Goal: Task Accomplishment & Management: Manage account settings

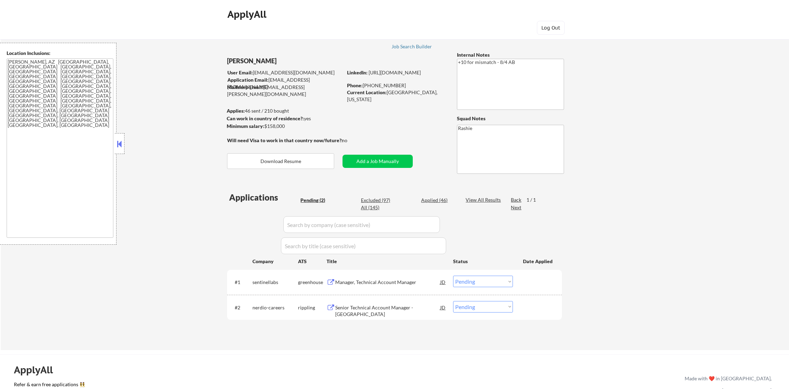
select select ""pending""
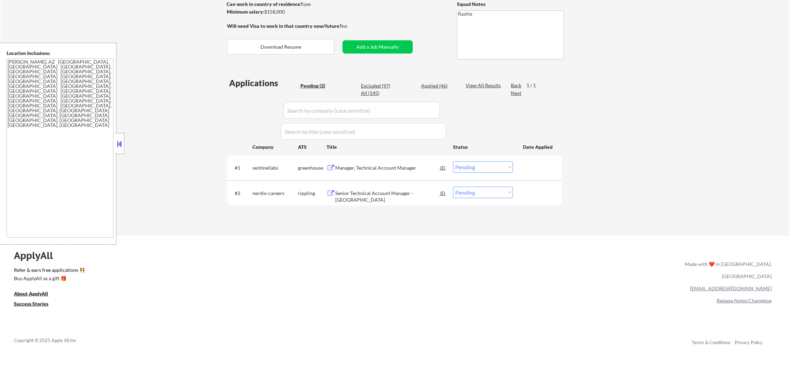
scroll to position [122, 0]
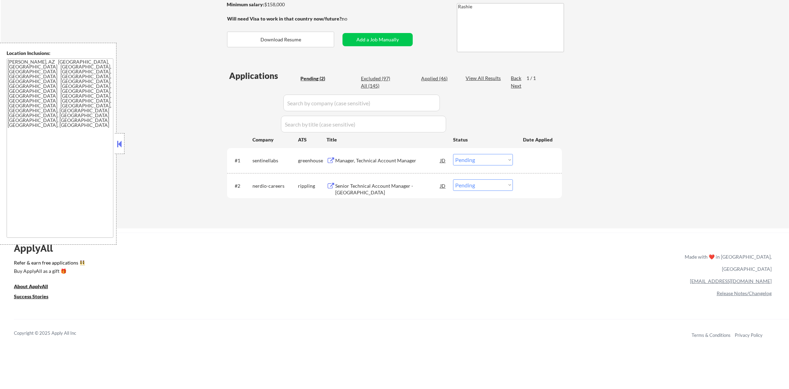
click at [393, 159] on div "Manager, Technical Account Manager" at bounding box center [387, 160] width 105 height 7
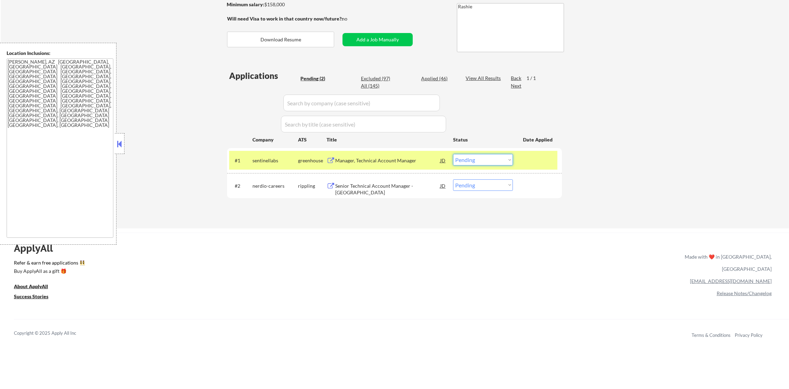
click at [474, 159] on select "Choose an option... Pending Applied Excluded (Questions) Excluded (Expired) Exc…" at bounding box center [483, 159] width 60 height 11
click at [453, 154] on select "Choose an option... Pending Applied Excluded (Questions) Excluded (Expired) Exc…" at bounding box center [483, 159] width 60 height 11
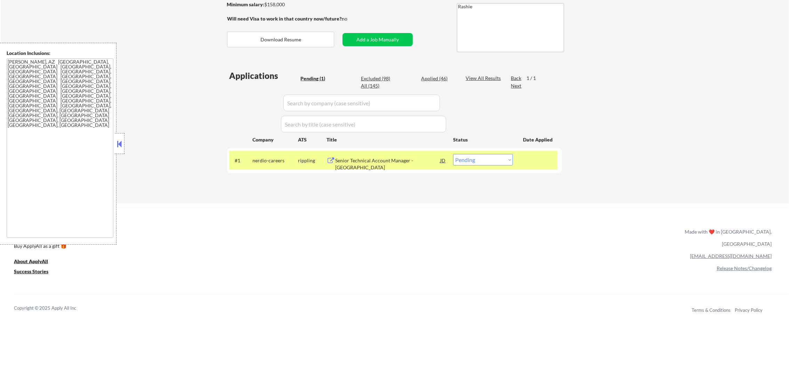
click at [368, 161] on div "Senior Technical Account Manager - [GEOGRAPHIC_DATA]" at bounding box center [387, 164] width 105 height 14
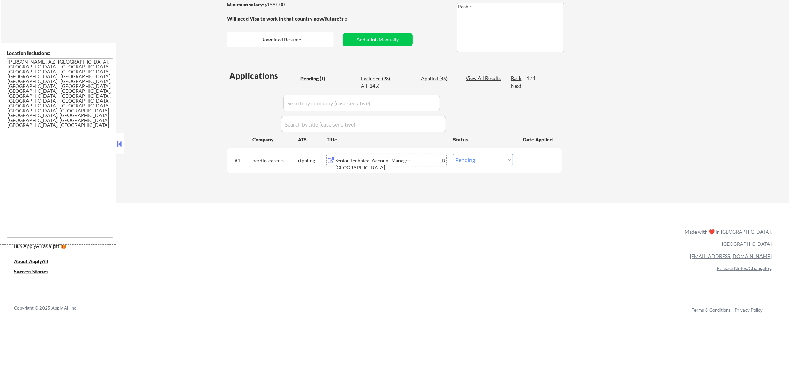
click at [504, 160] on select "Choose an option... Pending Applied Excluded (Questions) Excluded (Expired) Exc…" at bounding box center [483, 159] width 60 height 11
select select ""excluded__location_""
click at [453, 154] on select "Choose an option... Pending Applied Excluded (Questions) Excluded (Expired) Exc…" at bounding box center [483, 159] width 60 height 11
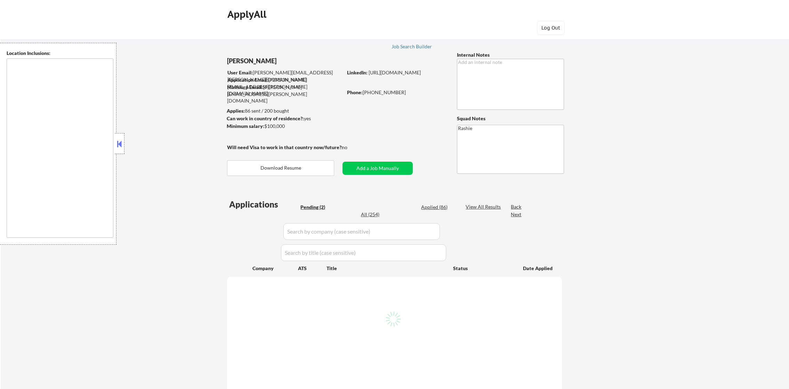
type textarea "[GEOGRAPHIC_DATA], [GEOGRAPHIC_DATA] [GEOGRAPHIC_DATA], [GEOGRAPHIC_DATA] [GEOG…"
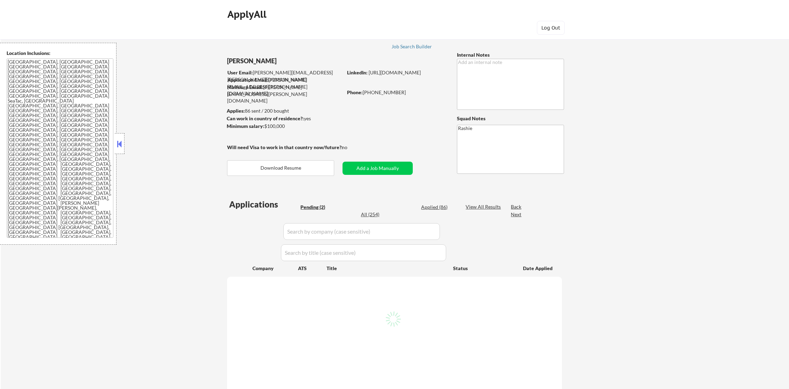
select select ""pending""
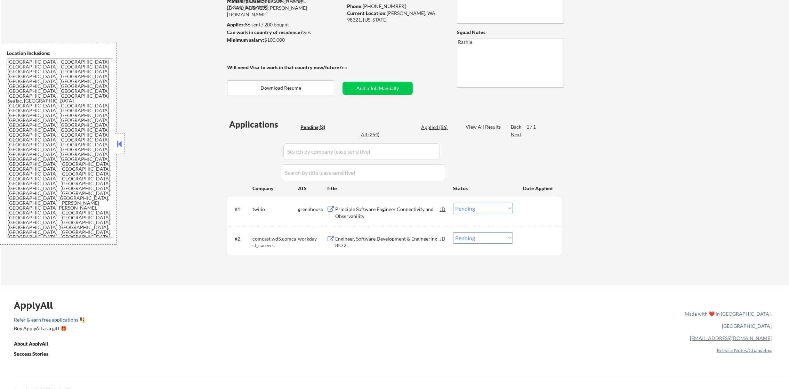
scroll to position [87, 0]
click at [385, 206] on div "Principle Software Engineer Connectivity and Observability" at bounding box center [387, 213] width 105 height 14
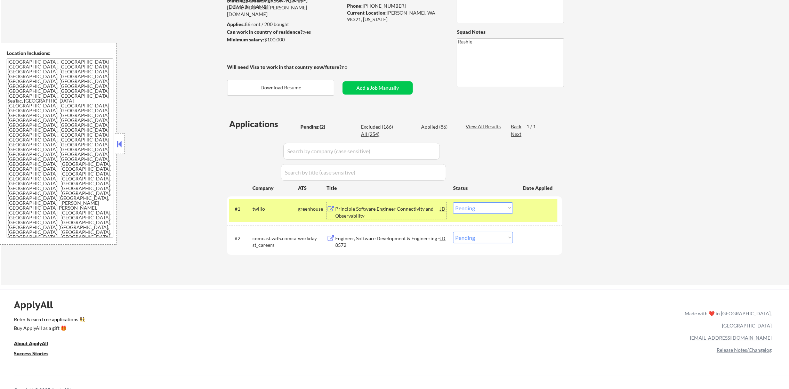
drag, startPoint x: 470, startPoint y: 208, endPoint x: 468, endPoint y: 212, distance: 4.8
click at [470, 208] on select "Choose an option... Pending Applied Excluded (Questions) Excluded (Expired) Exc…" at bounding box center [483, 207] width 60 height 11
click at [453, 202] on select "Choose an option... Pending Applied Excluded (Questions) Excluded (Expired) Exc…" at bounding box center [483, 207] width 60 height 11
click at [290, 213] on div "twilio" at bounding box center [275, 208] width 46 height 13
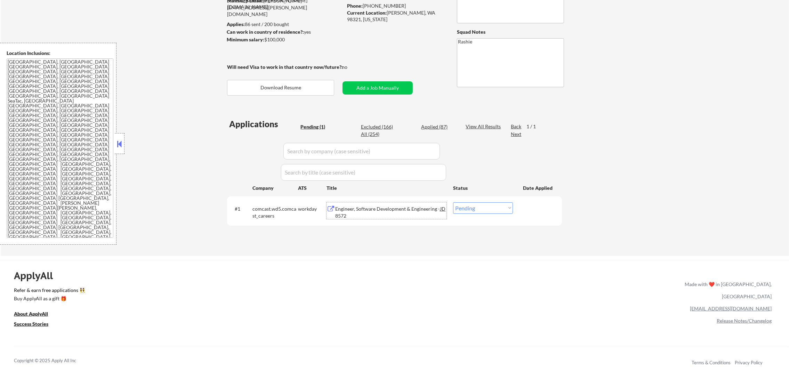
click at [393, 209] on div "Engineer, Software Development & Engineering - 8572" at bounding box center [387, 213] width 105 height 14
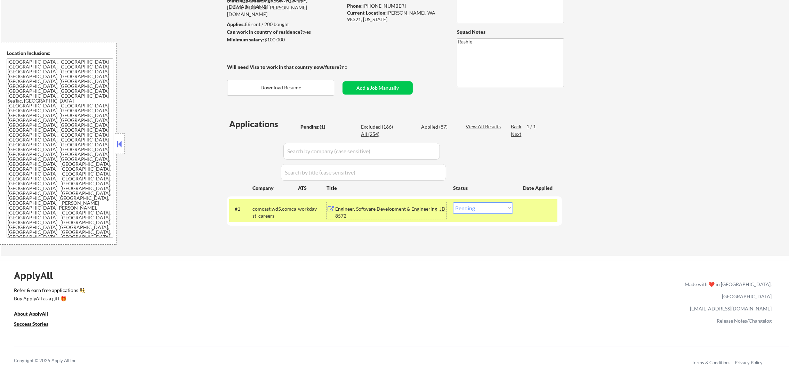
click at [355, 219] on div "#1 comcast.wd5.comcast_careers workday Engineer, Software Development & Enginee…" at bounding box center [393, 210] width 328 height 23
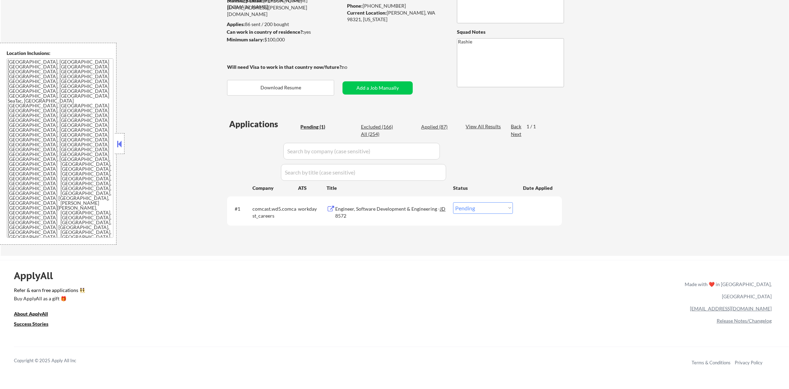
click at [360, 210] on div "Engineer, Software Development & Engineering - 8572" at bounding box center [387, 213] width 105 height 14
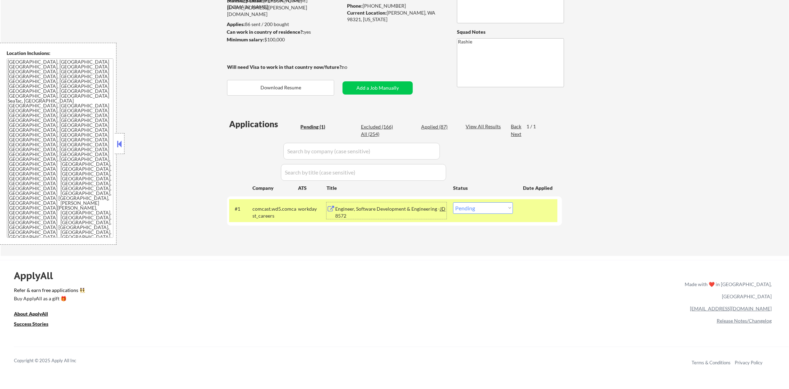
click at [461, 209] on select "Choose an option... Pending Applied Excluded (Questions) Excluded (Expired) Exc…" at bounding box center [483, 207] width 60 height 11
select select ""excluded""
click at [453, 202] on select "Choose an option... Pending Applied Excluded (Questions) Excluded (Expired) Exc…" at bounding box center [483, 207] width 60 height 11
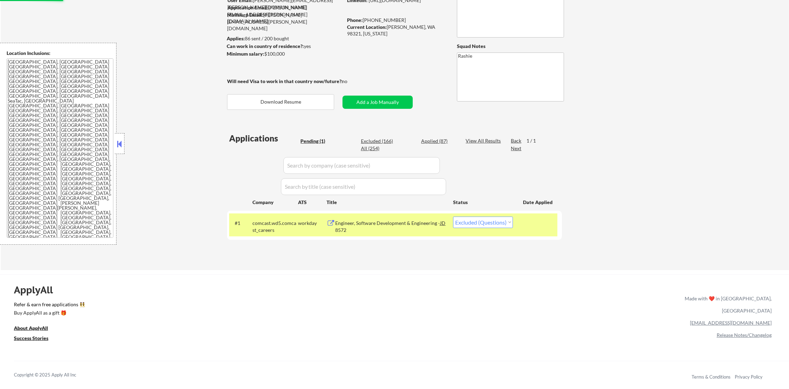
scroll to position [70, 0]
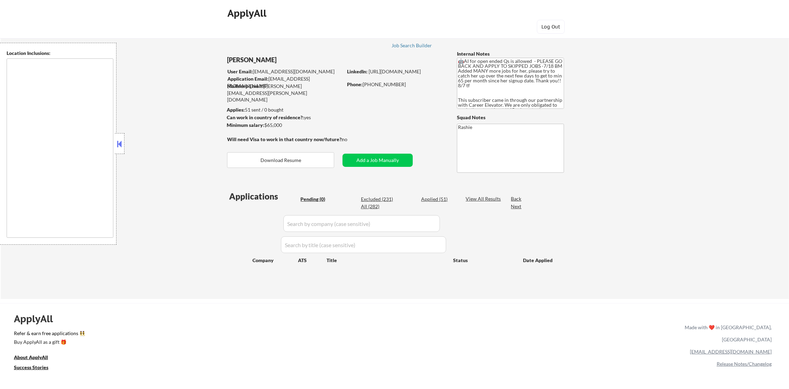
scroll to position [17, 0]
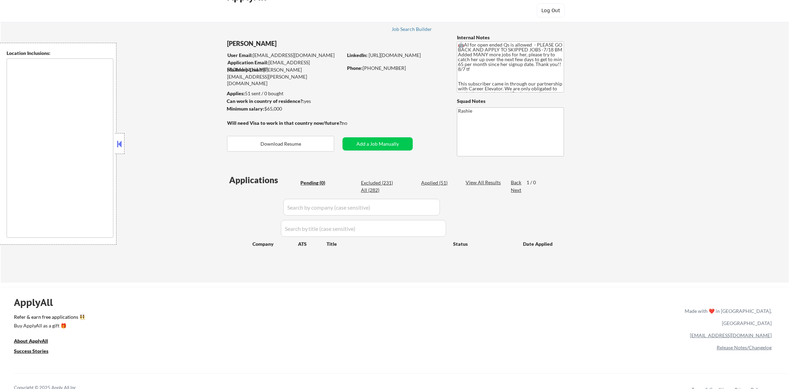
type textarea "remote"
